Goal: Task Accomplishment & Management: Manage account settings

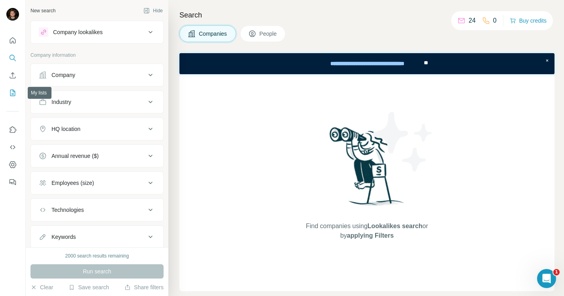
click at [14, 90] on icon "My lists" at bounding box center [13, 93] width 8 height 8
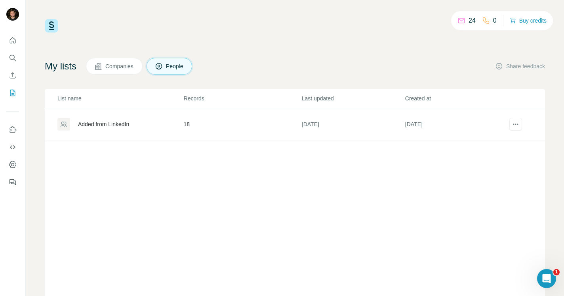
click at [154, 118] on div "Added from LinkedIn" at bounding box center [120, 124] width 126 height 13
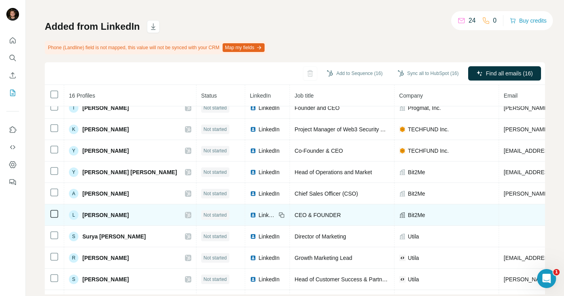
scroll to position [55, 0]
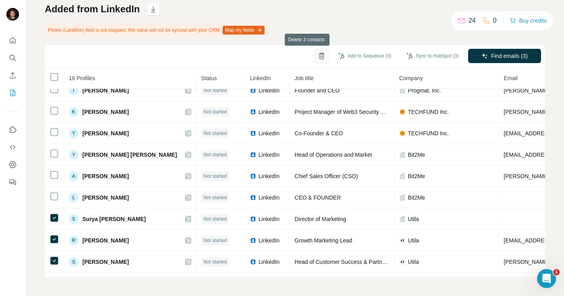
click at [318, 57] on icon "button" at bounding box center [322, 56] width 8 height 8
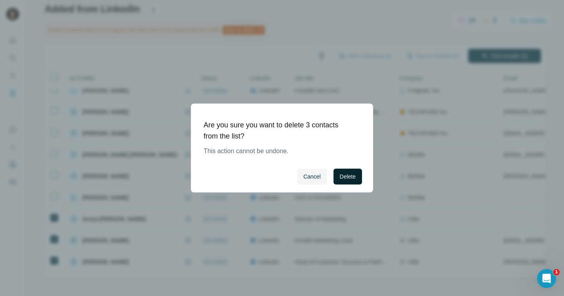
click at [341, 178] on span "Delete" at bounding box center [348, 176] width 16 height 8
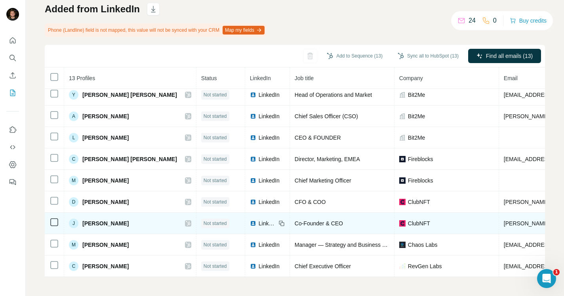
scroll to position [0, 0]
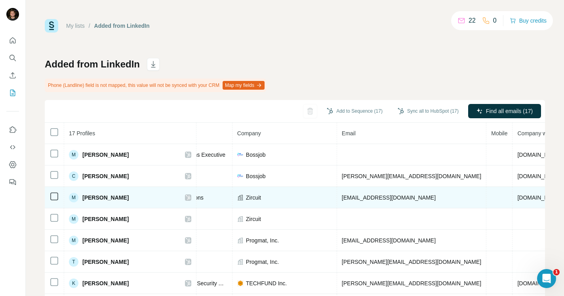
scroll to position [0, 172]
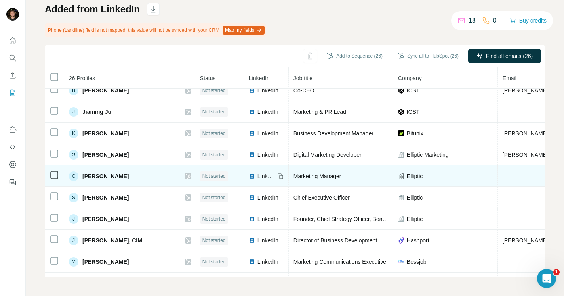
scroll to position [31, 2]
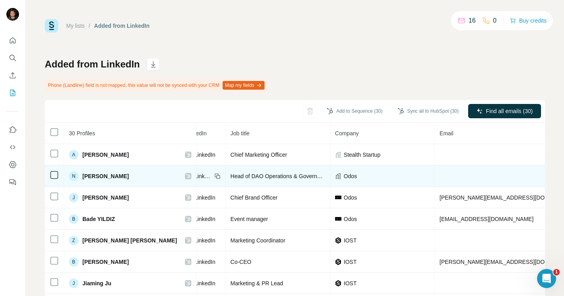
scroll to position [0, 75]
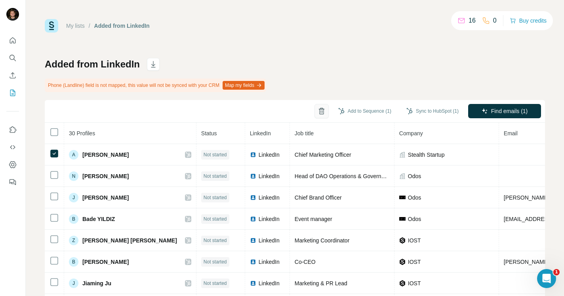
click at [318, 111] on icon "button" at bounding box center [322, 111] width 8 height 8
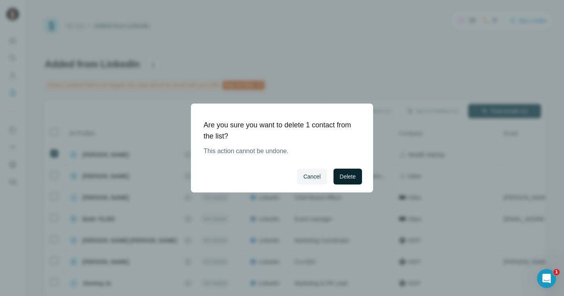
click at [341, 175] on span "Delete" at bounding box center [348, 176] width 16 height 8
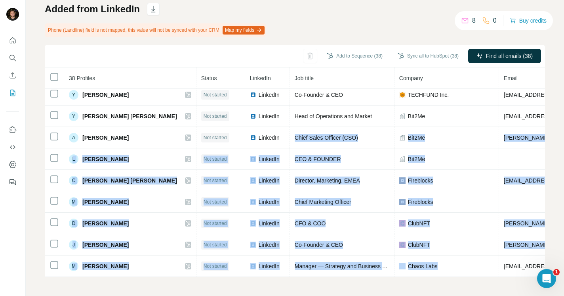
scroll to position [630, 0]
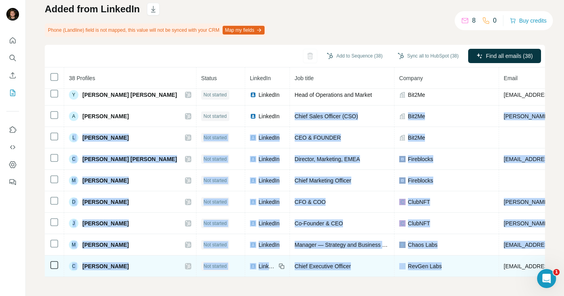
drag, startPoint x: 364, startPoint y: 277, endPoint x: 430, endPoint y: 267, distance: 66.8
click at [437, 269] on div "My lists / Added from LinkedIn 8 0 Buy credits Added from LinkedIn Phone (Landl…" at bounding box center [295, 148] width 538 height 296
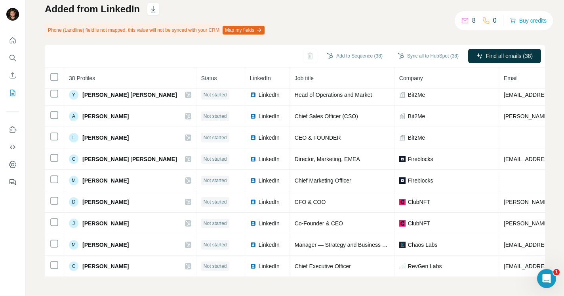
click at [395, 281] on div "My lists / Added from LinkedIn 8 0 Buy credits Added from LinkedIn Phone (Landl…" at bounding box center [295, 148] width 538 height 296
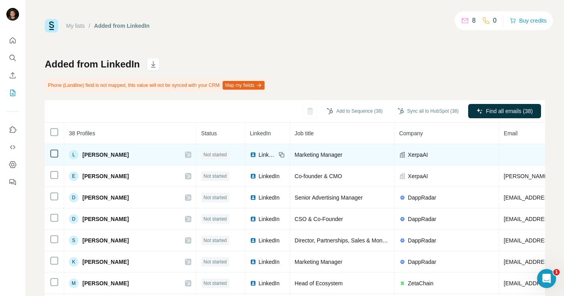
scroll to position [0, 0]
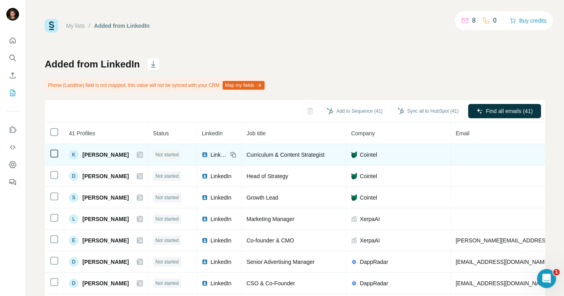
click at [60, 153] on td at bounding box center [54, 154] width 19 height 21
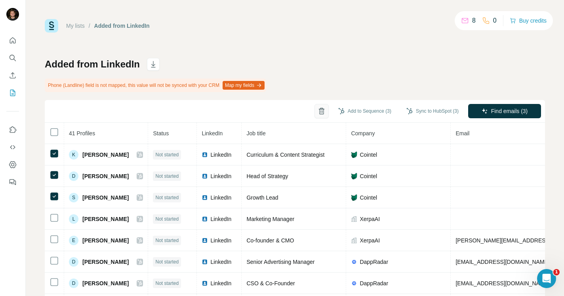
click at [318, 112] on icon "button" at bounding box center [322, 111] width 8 height 8
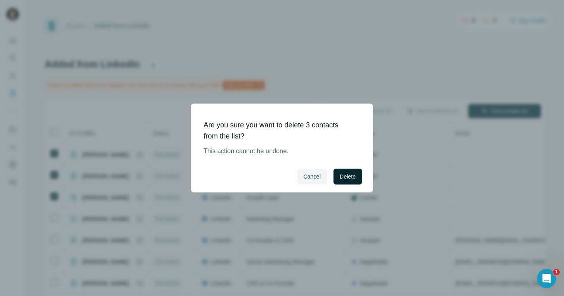
click at [349, 182] on button "Delete" at bounding box center [348, 176] width 29 height 16
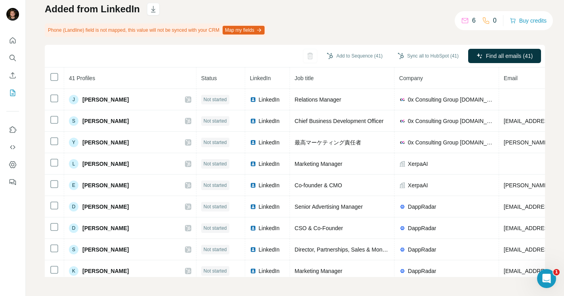
click at [226, 15] on div "Added from LinkedIn Phone (Landline) field is not mapped, this value will not b…" at bounding box center [295, 140] width 500 height 274
click at [155, 12] on icon "button" at bounding box center [153, 9] width 8 height 8
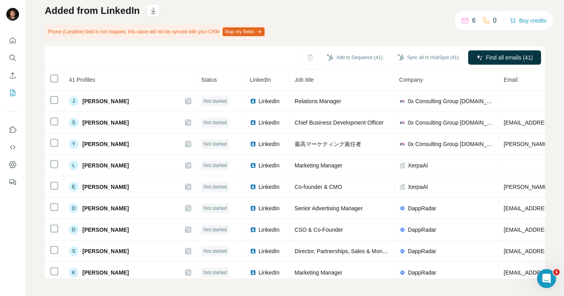
scroll to position [53, 0]
